Goal: Contribute content

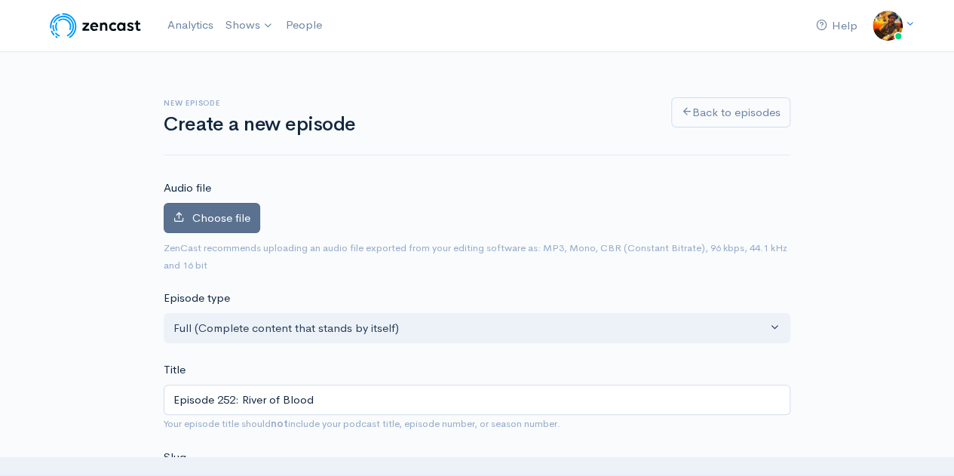
click at [211, 210] on span "Choose file" at bounding box center [221, 217] width 58 height 14
click at [0, 0] on input "Choose file" at bounding box center [0, 0] width 0 height 0
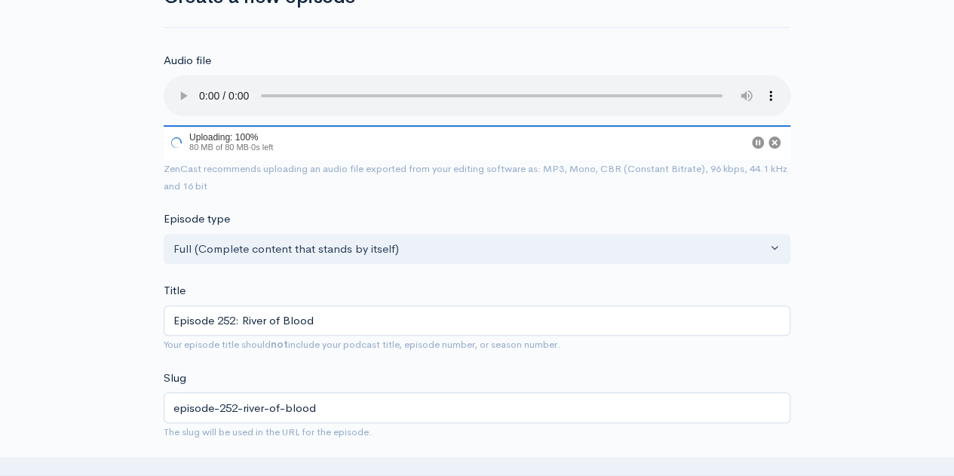
scroll to position [151, 0]
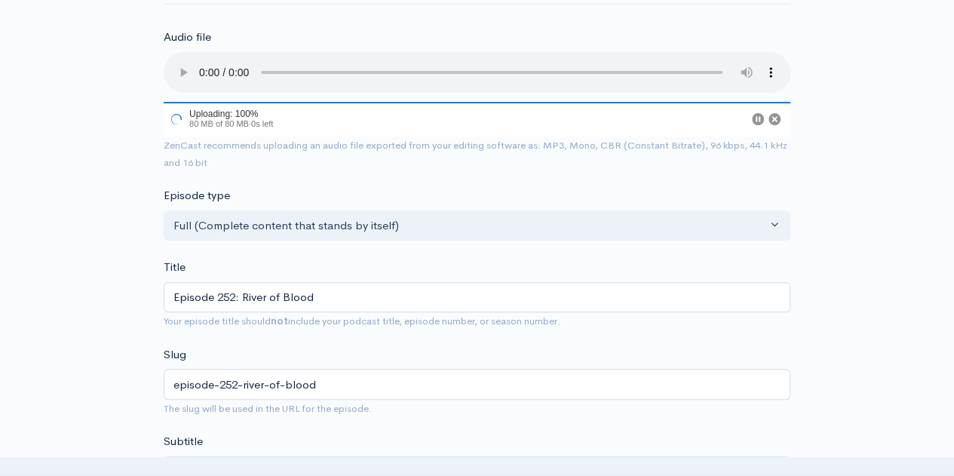
click at [776, 115] on circle "Cancel" at bounding box center [774, 119] width 12 height 12
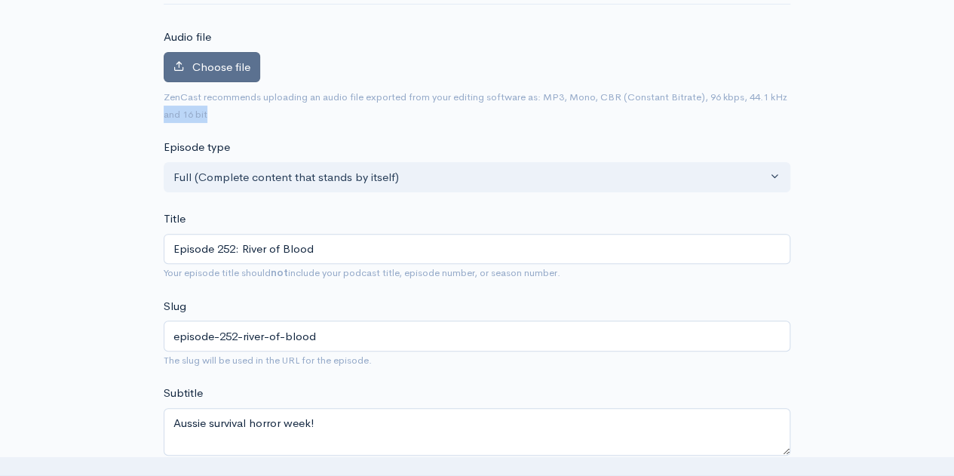
click at [213, 63] on span "Choose file" at bounding box center [221, 67] width 58 height 14
click at [0, 0] on input "Choose file" at bounding box center [0, 0] width 0 height 0
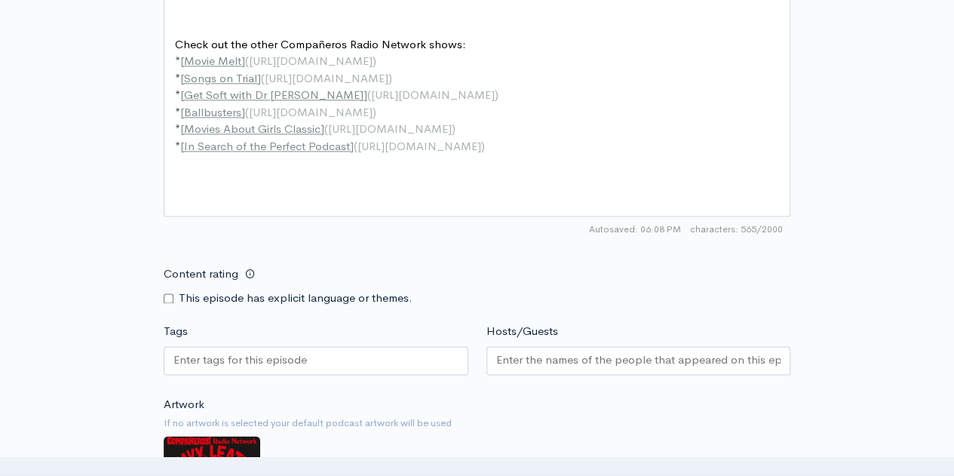
scroll to position [1340, 0]
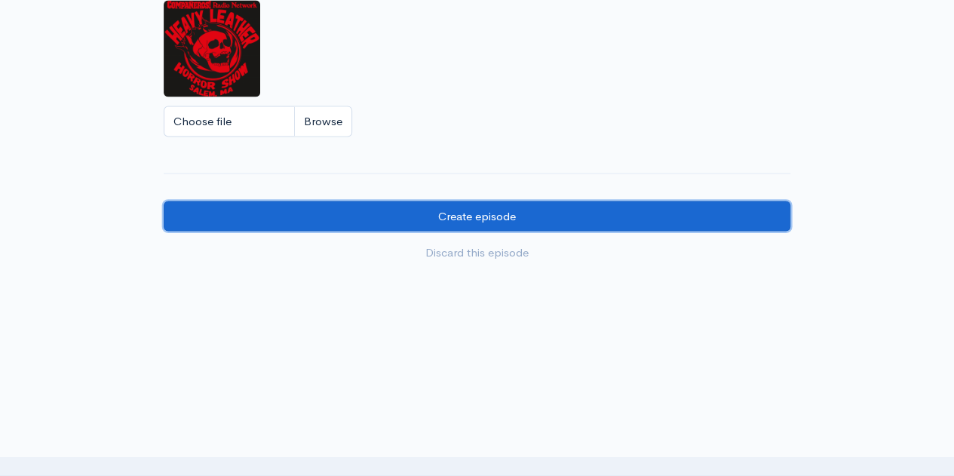
click at [381, 217] on input "Create episode" at bounding box center [477, 216] width 626 height 31
